Goal: Task Accomplishment & Management: Use online tool/utility

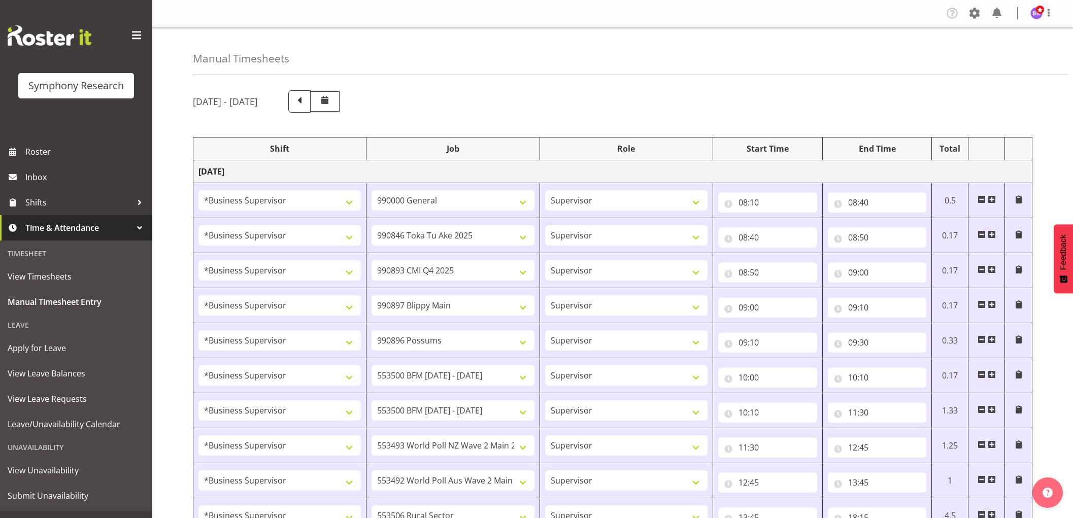
select select "1607"
select select "743"
select select "1607"
select select "9426"
select select "1607"
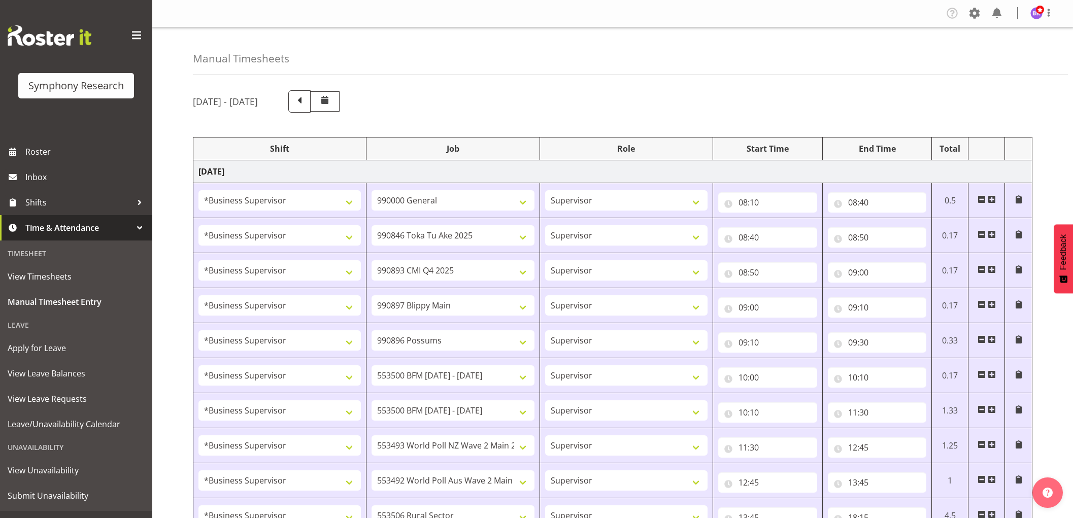
select select "10575"
select select "1607"
select select "10631"
select select "1607"
select select "10633"
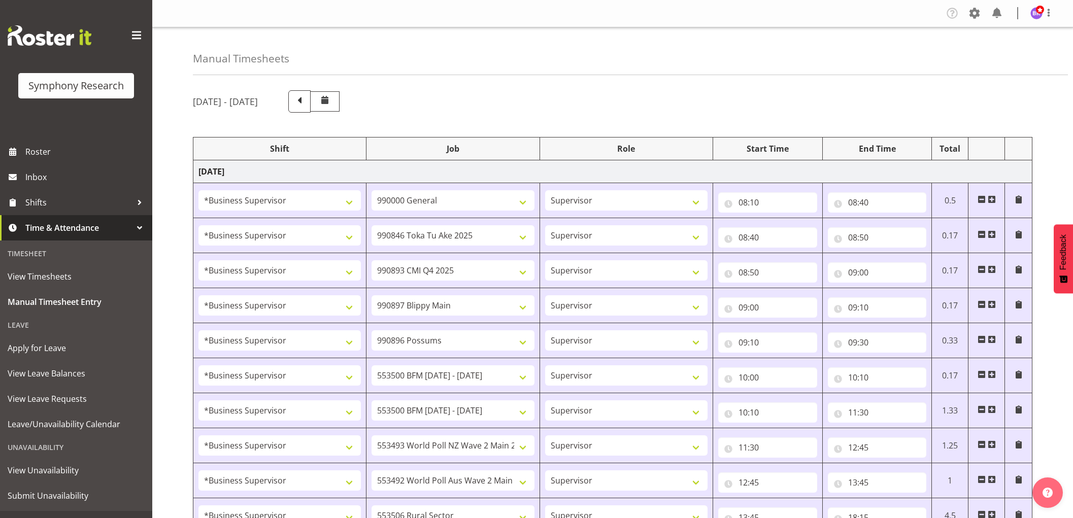
select select "1607"
select select "10242"
select select "1607"
select select "10242"
select select "1607"
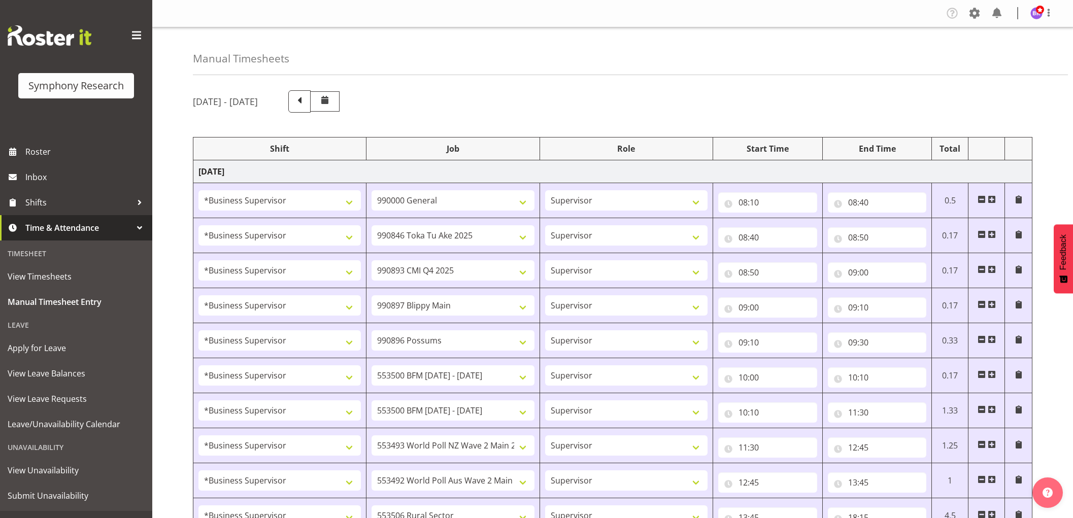
select select "10527"
select select "1607"
select select "10499"
select select "1607"
select select "10587"
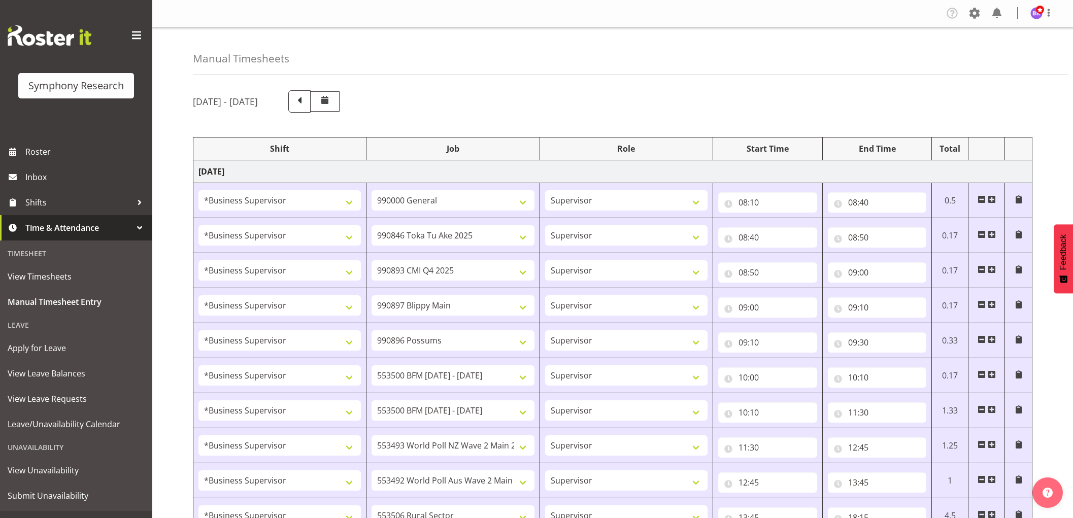
select select "1607"
select select "743"
select select "1607"
select select "743"
select select "1607"
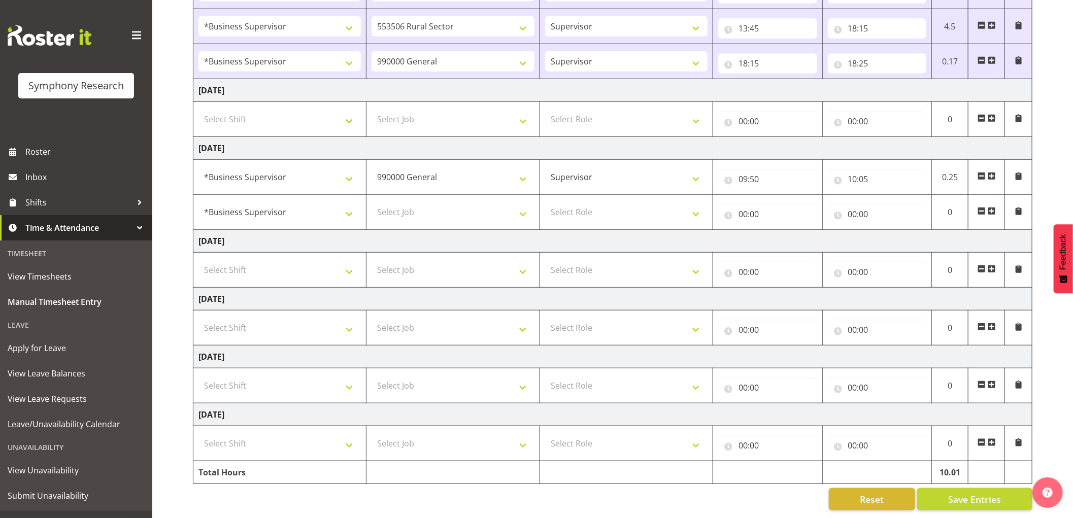
scroll to position [500, 0]
click at [434, 204] on select "Select Job 550060 IF Admin 553492 World Poll Aus Wave 2 Main 2025 553493 World …" at bounding box center [452, 212] width 162 height 20
click at [868, 169] on input "10:05" at bounding box center [877, 179] width 99 height 20
click at [929, 198] on select "00 01 02 03 04 05 06 07 08 09 10 11 12 13 14 15 16 17 18 19 20 21 22 23 24 25 2…" at bounding box center [923, 205] width 23 height 20
select select "20"
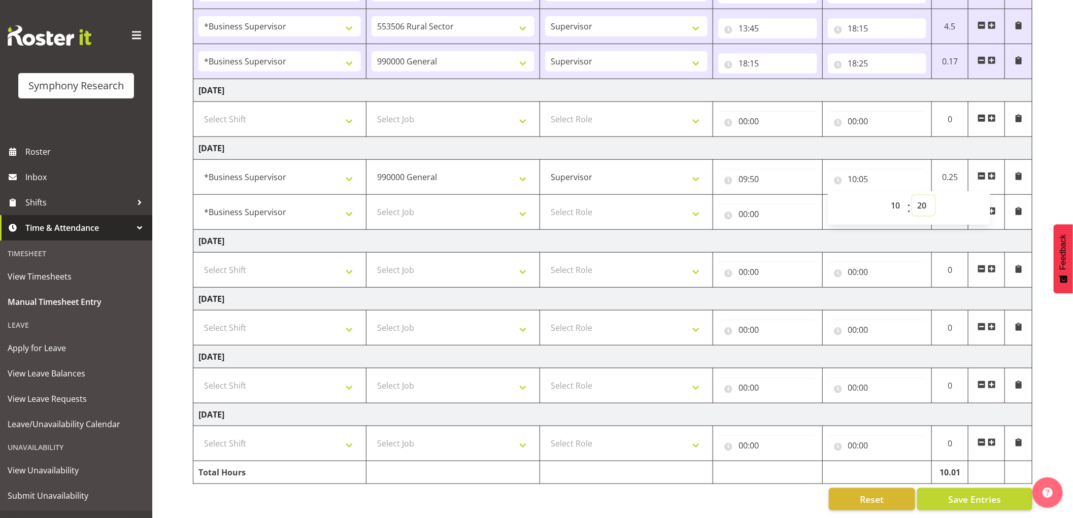
click at [912, 195] on select "00 01 02 03 04 05 06 07 08 09 10 11 12 13 14 15 16 17 18 19 20 21 22 23 24 25 2…" at bounding box center [923, 205] width 23 height 20
type input "10:20"
click at [464, 208] on select "Select Job 550060 IF Admin 553492 World Poll Aus Wave 2 Main 2025 553493 World …" at bounding box center [452, 212] width 162 height 20
